Goal: Check status: Check status

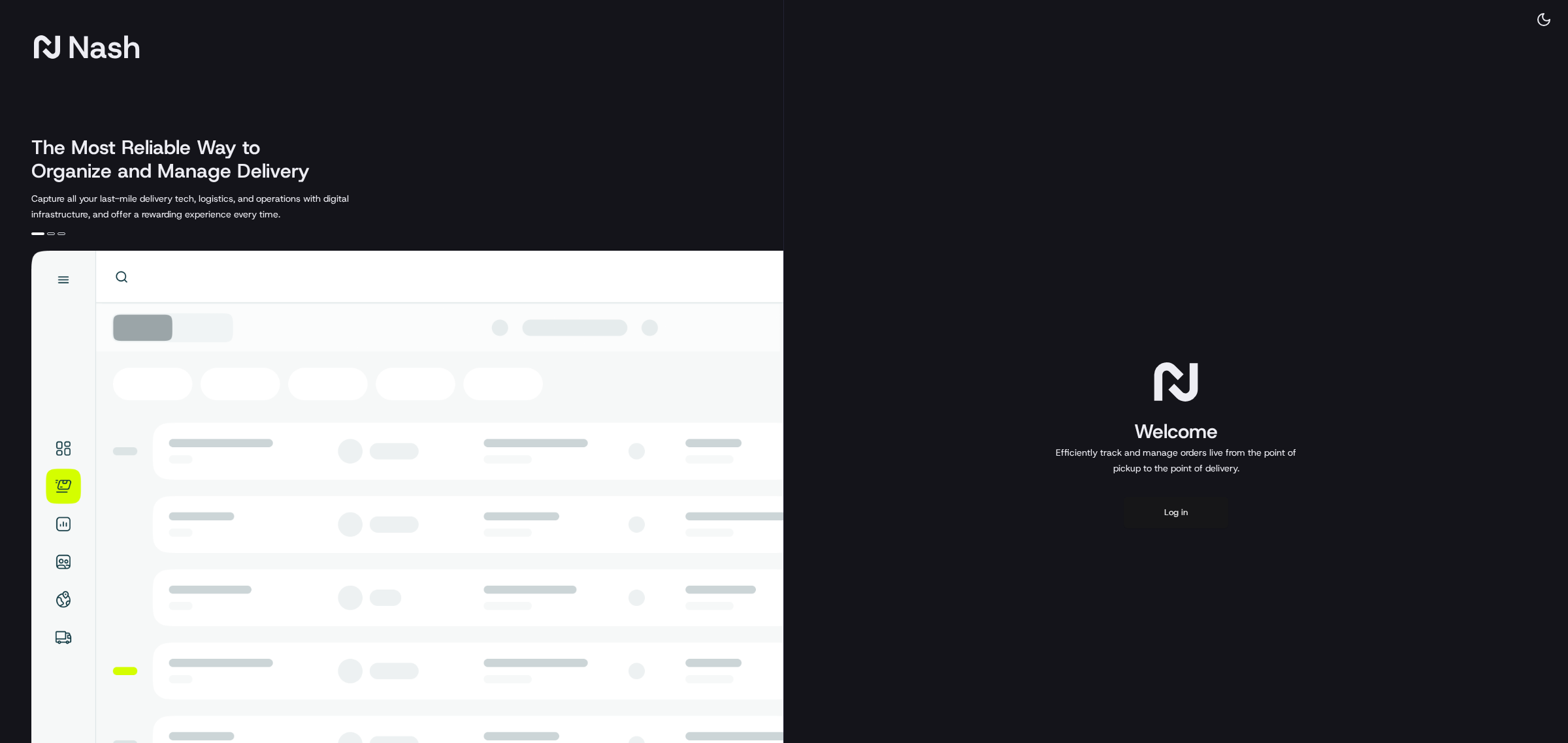
click at [1187, 499] on button "Log in" at bounding box center [1175, 512] width 104 height 31
